Goal: Task Accomplishment & Management: Manage account settings

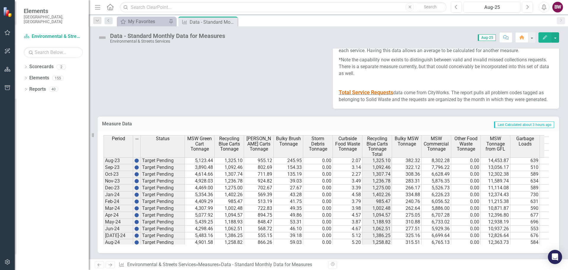
scroll to position [299, 0]
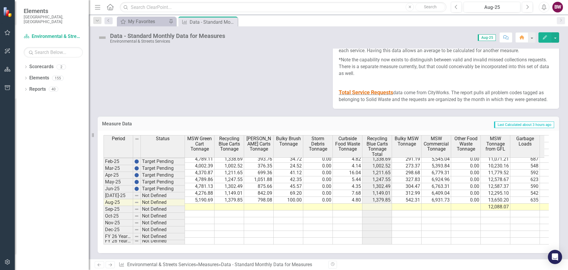
click at [202, 200] on tbody "Oct-23 Target Pending 4,614.66 1,307.74 711.89 135.19 0.00 2.27 1,307.74 308.36…" at bounding box center [485, 148] width 762 height 191
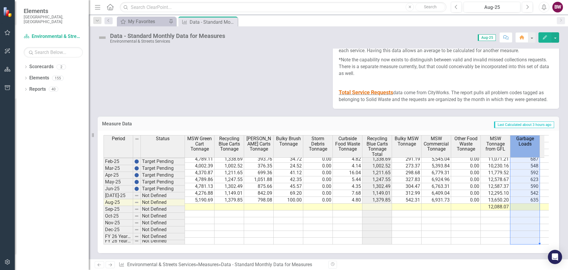
click at [516, 147] on th "Garbage Loads" at bounding box center [525, 146] width 30 height 22
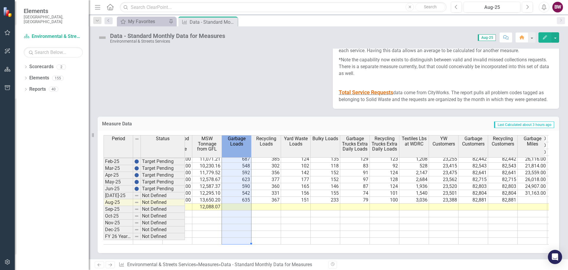
scroll to position [0, 0]
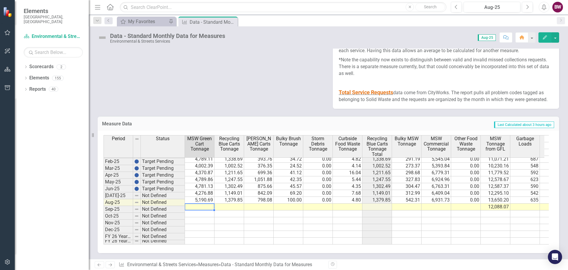
click at [193, 203] on td at bounding box center [200, 206] width 30 height 7
click at [194, 203] on td at bounding box center [200, 206] width 30 height 7
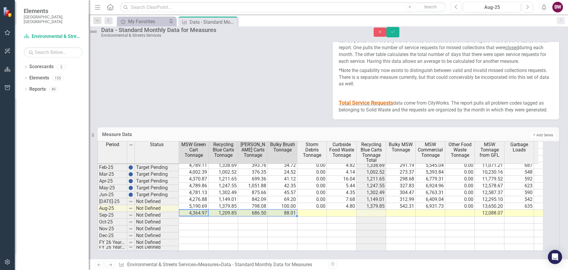
click at [315, 210] on td at bounding box center [312, 213] width 30 height 7
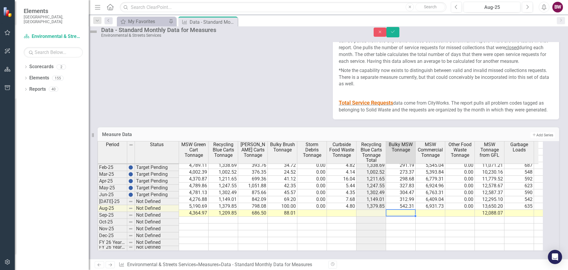
click at [406, 210] on td at bounding box center [401, 213] width 30 height 7
drag, startPoint x: 555, startPoint y: 34, endPoint x: 540, endPoint y: 53, distance: 23.8
click at [400, 34] on button "Save" at bounding box center [392, 32] width 13 height 10
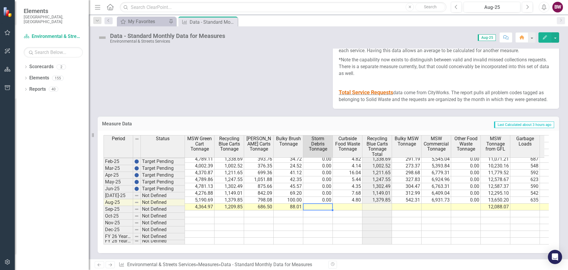
click at [317, 203] on td at bounding box center [318, 206] width 30 height 7
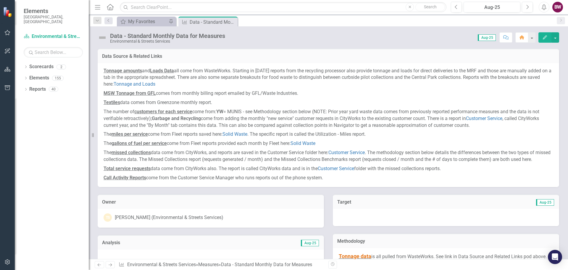
scroll to position [299, 0]
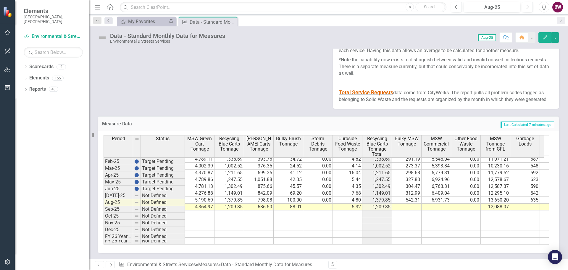
click at [409, 203] on td at bounding box center [407, 206] width 30 height 7
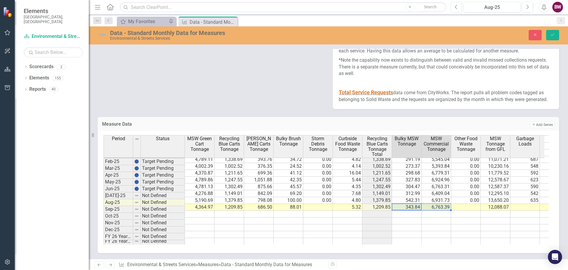
type textarea "343.84"
click at [554, 36] on icon "Save" at bounding box center [552, 35] width 5 height 4
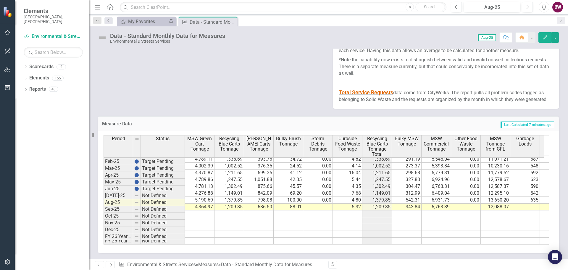
click at [529, 203] on td at bounding box center [525, 206] width 30 height 7
click at [525, 203] on td at bounding box center [525, 206] width 30 height 7
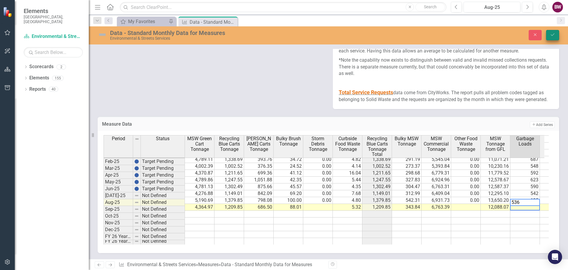
type textarea "536"
click at [551, 34] on icon "Save" at bounding box center [552, 35] width 5 height 4
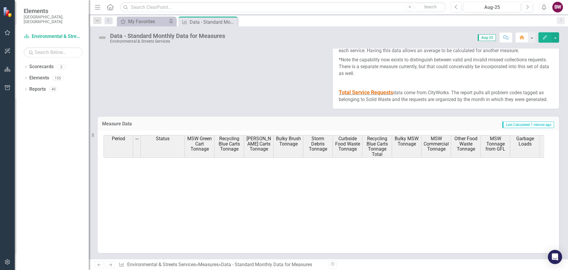
scroll to position [299, 0]
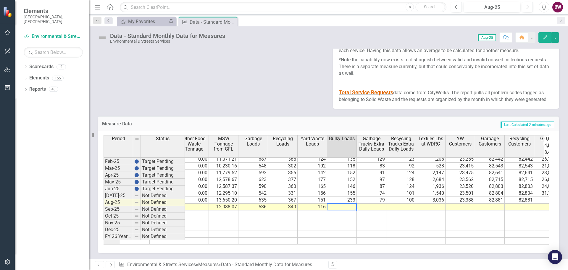
click at [337, 203] on td at bounding box center [342, 206] width 30 height 7
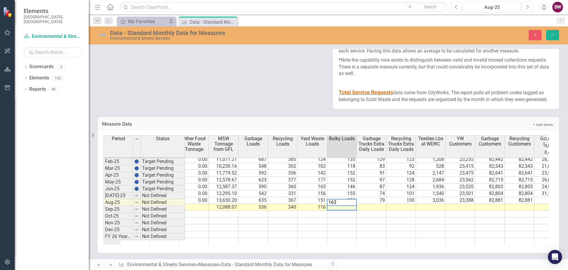
type textarea "163"
click at [374, 204] on td at bounding box center [372, 207] width 30 height 7
click at [552, 33] on icon "Save" at bounding box center [552, 35] width 5 height 4
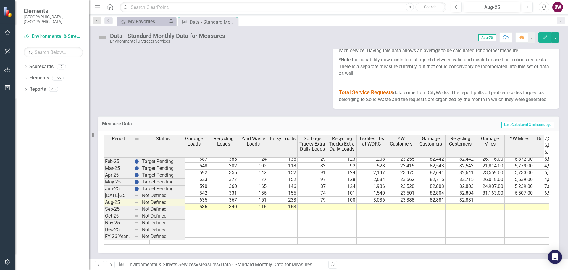
scroll to position [0, 342]
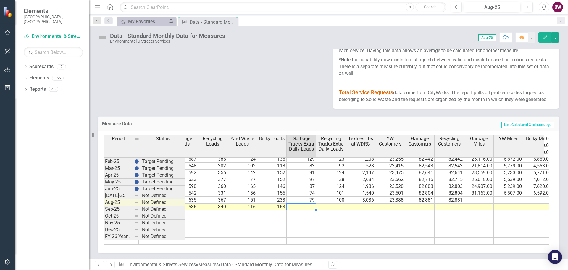
click at [297, 204] on tr "1,209.85 686.50 88.01 5.32 1,209.85 343.84 6,763.39 12,088.07 536 340 116 163" at bounding box center [360, 206] width 977 height 7
click at [302, 203] on td at bounding box center [302, 206] width 30 height 7
click at [300, 203] on td at bounding box center [302, 206] width 30 height 7
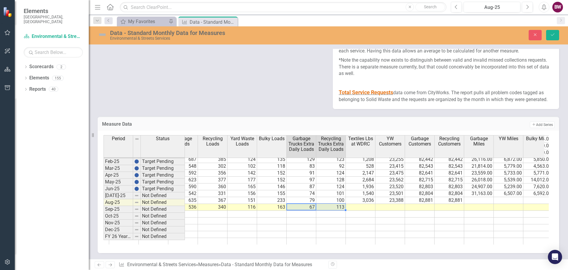
type textarea "67"
click at [553, 33] on icon "Save" at bounding box center [552, 35] width 5 height 4
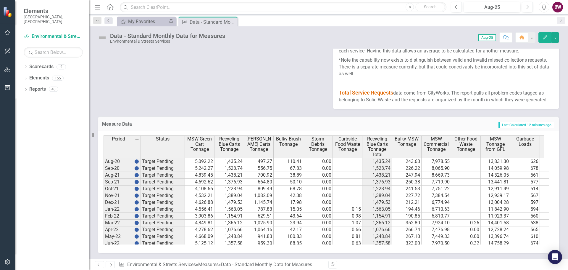
scroll to position [13, 0]
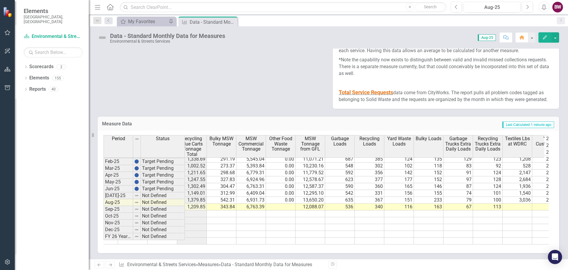
scroll to position [0, 204]
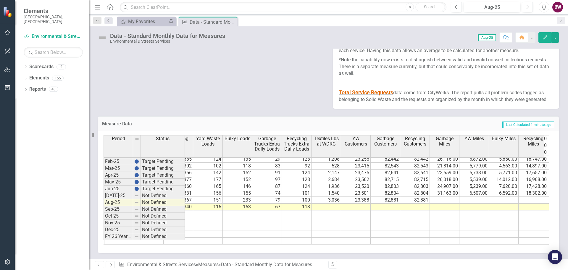
click at [331, 203] on tr "4,364.97 1,209.85 686.50 88.01 5.32 1,209.85 343.84 6,763.39 12,088.07 536 340 …" at bounding box center [297, 206] width 977 height 7
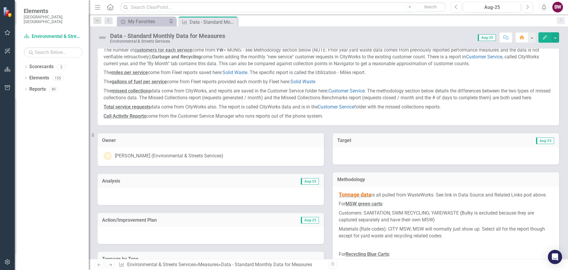
scroll to position [0, 0]
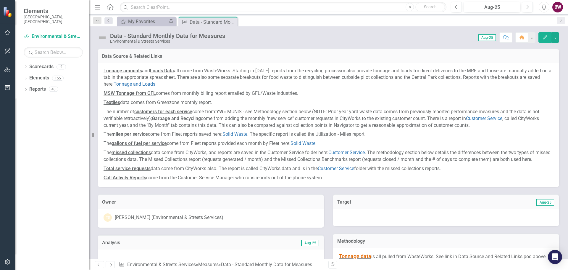
click at [204, 104] on p "Textiles data comes from Greenzone monthly report." at bounding box center [329, 102] width 450 height 9
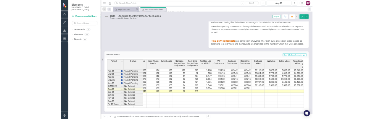
scroll to position [1008, 0]
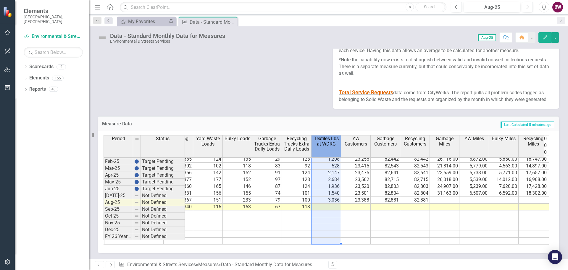
click at [331, 144] on span "Textiles Lbs at WDRC" at bounding box center [326, 141] width 27 height 10
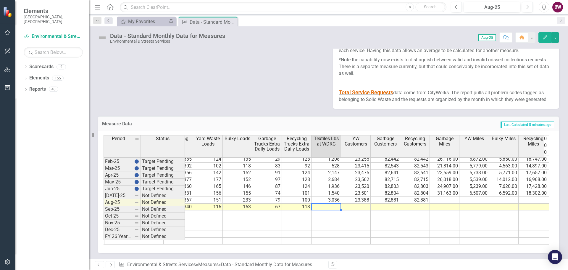
click at [326, 203] on td at bounding box center [327, 206] width 30 height 7
click at [352, 203] on td at bounding box center [356, 206] width 30 height 7
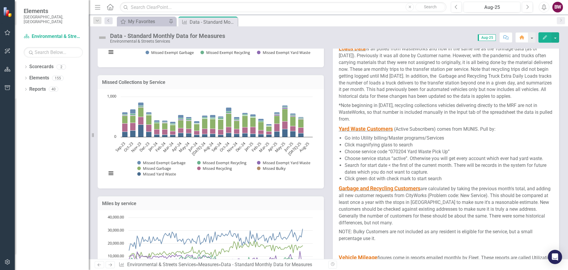
scroll to position [593, 0]
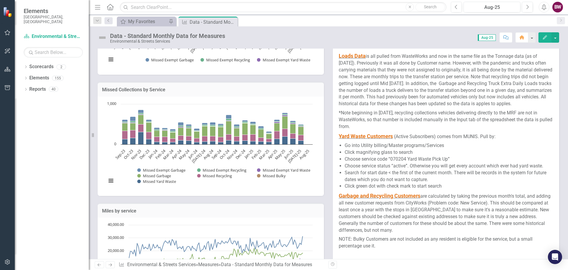
drag, startPoint x: 404, startPoint y: 179, endPoint x: 393, endPoint y: 180, distance: 11.3
click at [393, 162] on li "Choose service code “070204 Yard Waste Pick Up”" at bounding box center [449, 159] width 209 height 7
drag, startPoint x: 393, startPoint y: 177, endPoint x: 434, endPoint y: 194, distance: 44.3
click at [434, 183] on li "Search for start date < the first of the current month. There will be records i…" at bounding box center [449, 176] width 209 height 14
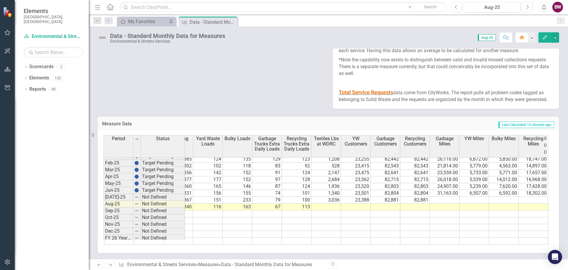
scroll to position [299, 0]
click at [354, 203] on td at bounding box center [356, 206] width 30 height 7
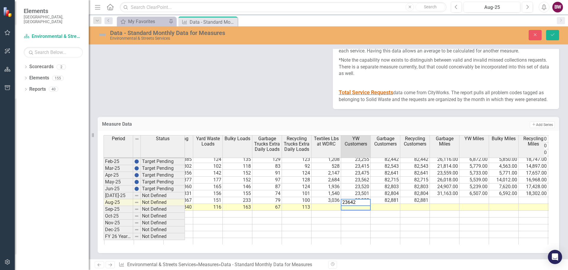
type textarea "23642"
click at [387, 204] on td at bounding box center [386, 207] width 30 height 7
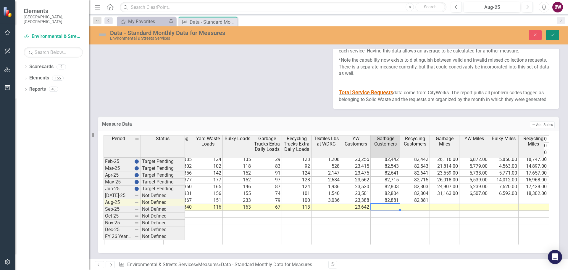
click at [553, 33] on icon "Save" at bounding box center [552, 35] width 5 height 4
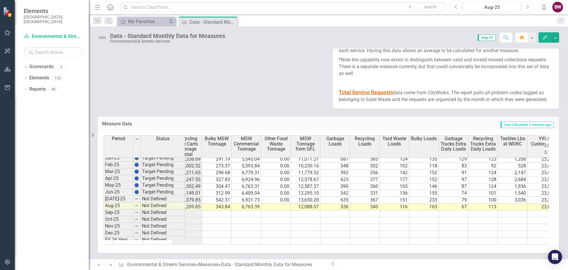
scroll to position [0, 205]
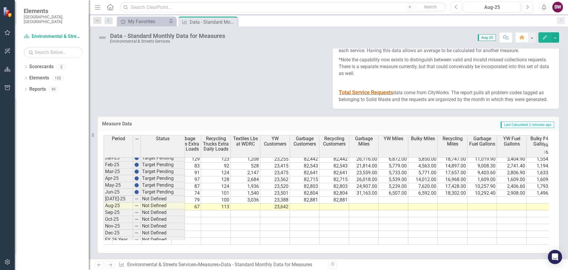
click at [314, 198] on tr "5,190.69 1,379.85 798.08 100.00 0.00 4.80 1,379.85 542.31 6,931.73 0.00 13,650.…" at bounding box center [231, 199] width 1006 height 7
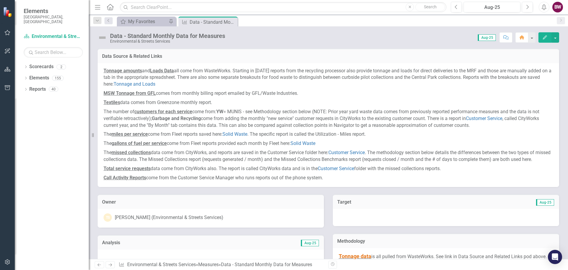
scroll to position [296, 0]
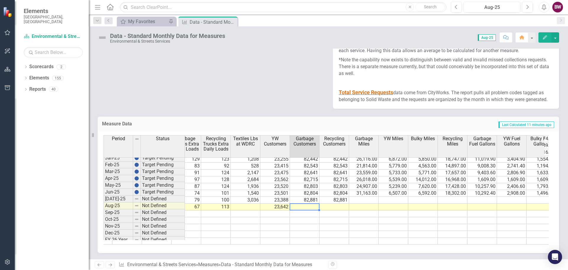
click at [309, 205] on td at bounding box center [305, 206] width 30 height 7
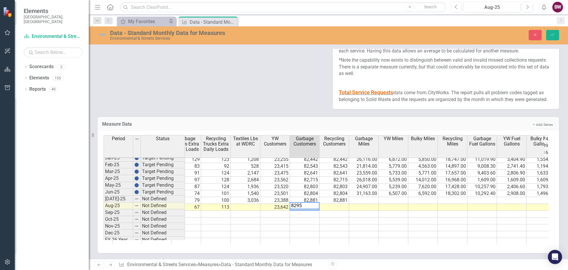
type textarea "82959"
click at [309, 205] on td "82,959" at bounding box center [305, 207] width 30 height 7
drag, startPoint x: 320, startPoint y: 209, endPoint x: 332, endPoint y: 204, distance: 12.7
type textarea "82959"
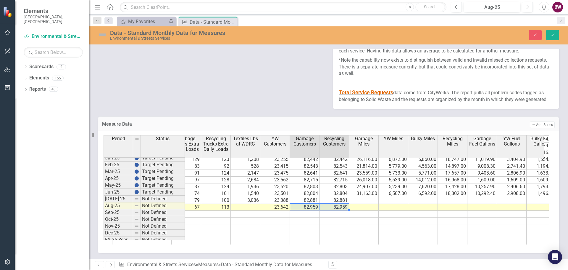
click at [372, 205] on td at bounding box center [364, 207] width 30 height 7
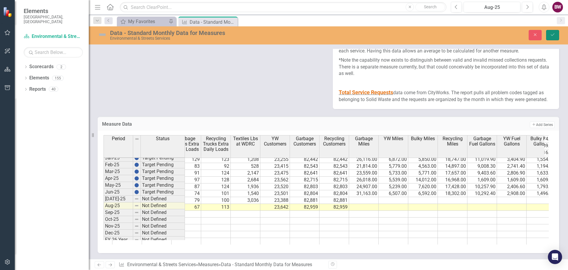
click at [553, 34] on icon "Save" at bounding box center [552, 35] width 5 height 4
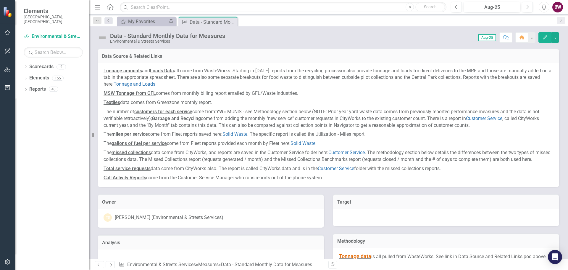
drag, startPoint x: 289, startPoint y: 244, endPoint x: 436, endPoint y: 216, distance: 150.2
click at [289, 242] on div "Analysis" at bounding box center [211, 242] width 226 height 15
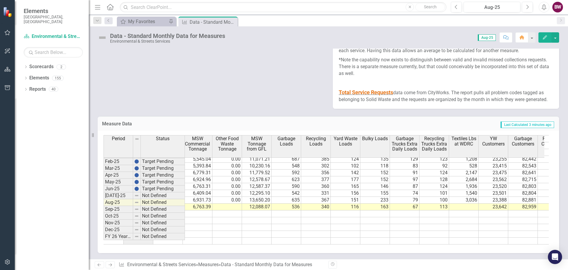
scroll to position [0, 0]
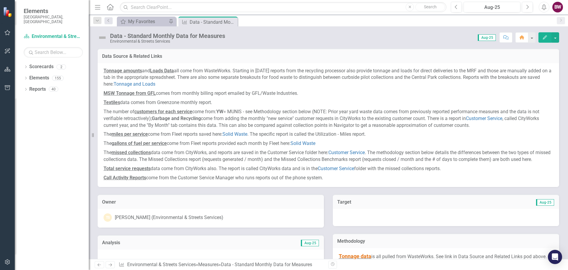
scroll to position [299, 0]
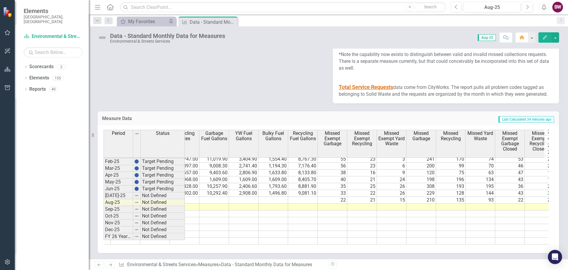
click at [329, 206] on td at bounding box center [333, 206] width 30 height 7
click at [329, 200] on td "22" at bounding box center [333, 199] width 30 height 7
click at [503, 203] on td at bounding box center [510, 206] width 30 height 7
click at [341, 196] on td "22" at bounding box center [333, 199] width 30 height 7
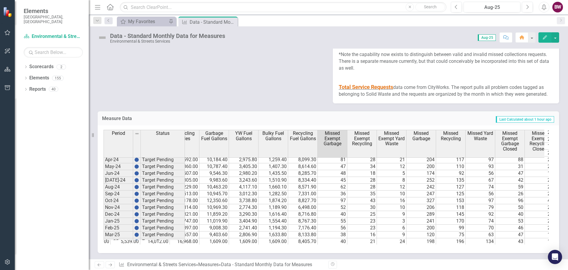
scroll to position [299, 0]
